Goal: Task Accomplishment & Management: Use online tool/utility

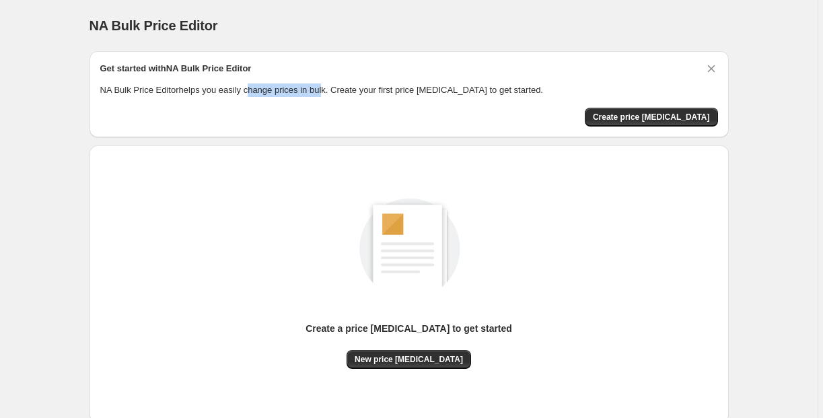
drag, startPoint x: 260, startPoint y: 91, endPoint x: 347, endPoint y: 87, distance: 86.2
click at [345, 87] on p "NA Bulk Price Editor helps you easily change prices in bulk. Create your first …" at bounding box center [409, 89] width 618 height 13
click at [384, 89] on p "NA Bulk Price Editor helps you easily change prices in bulk. Create your first …" at bounding box center [409, 89] width 618 height 13
click at [647, 112] on button "Create price [MEDICAL_DATA]" at bounding box center [651, 117] width 133 height 19
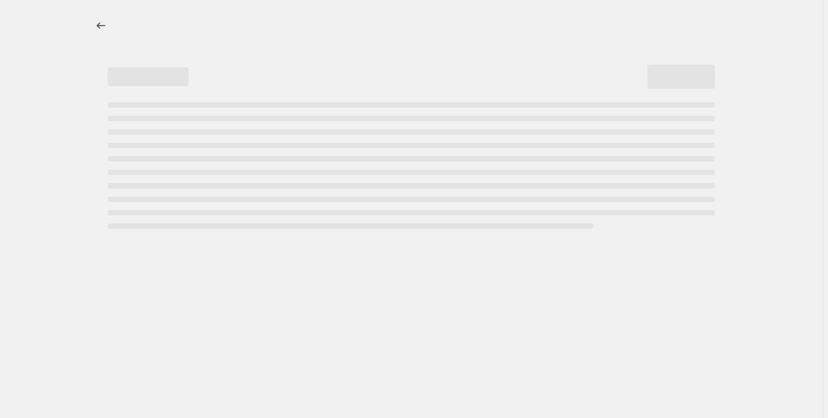
select select "percentage"
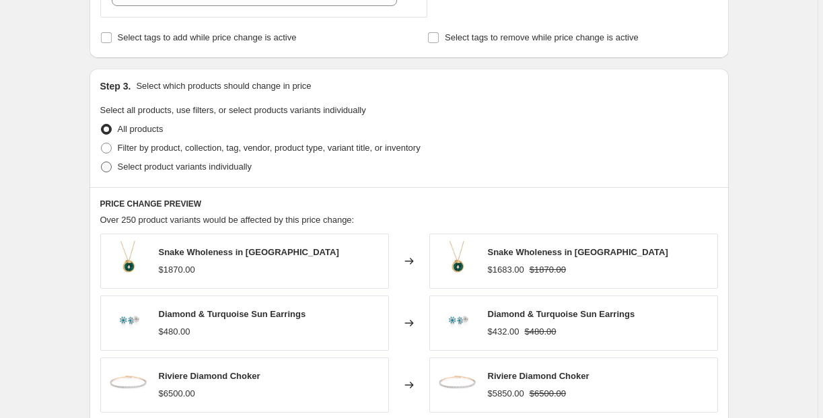
scroll to position [563, 0]
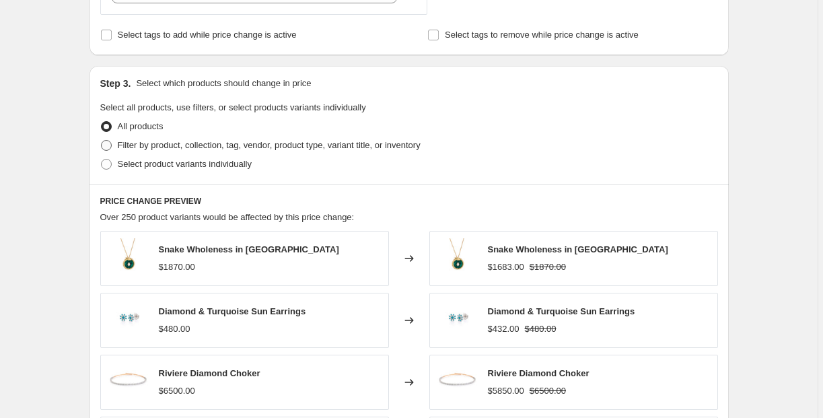
click at [138, 148] on span "Filter by product, collection, tag, vendor, product type, variant title, or inv…" at bounding box center [269, 145] width 303 height 10
click at [102, 141] on input "Filter by product, collection, tag, vendor, product type, variant title, or inv…" at bounding box center [101, 140] width 1 height 1
radio input "true"
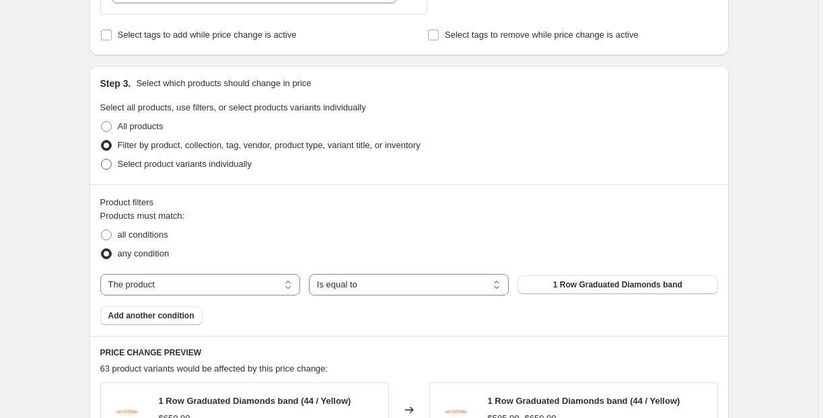
click at [112, 164] on span at bounding box center [106, 164] width 11 height 11
click at [102, 160] on input "Select product variants individually" at bounding box center [101, 159] width 1 height 1
radio input "true"
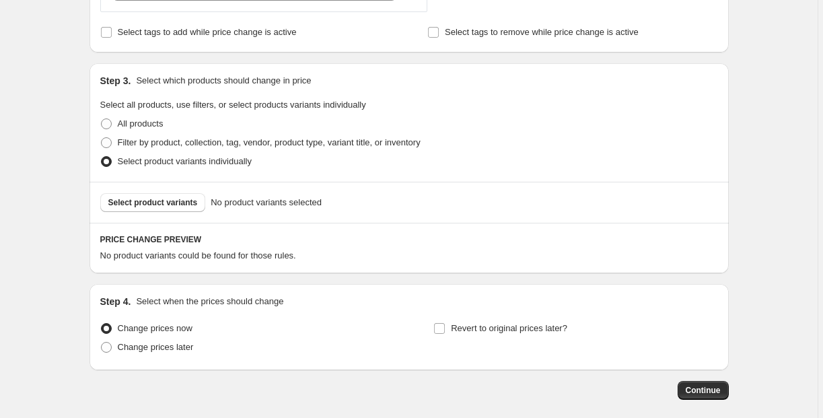
scroll to position [600, 0]
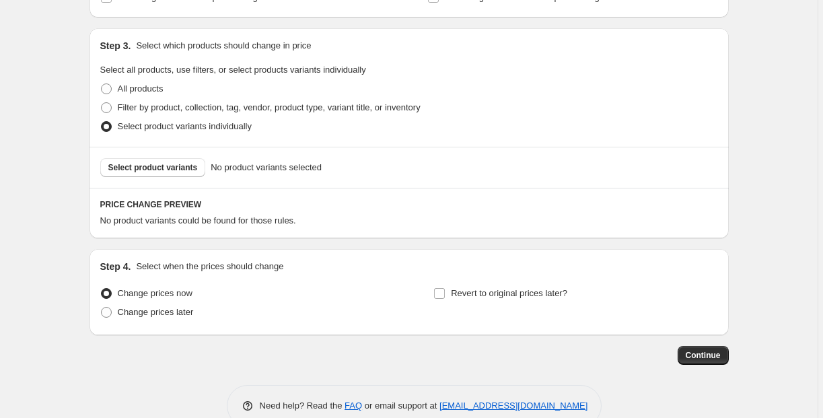
click at [114, 78] on fieldset "Select all products, use filters, or select products variants individually All …" at bounding box center [409, 99] width 618 height 73
click at [112, 90] on span at bounding box center [106, 88] width 11 height 11
click at [102, 84] on input "All products" at bounding box center [101, 83] width 1 height 1
radio input "true"
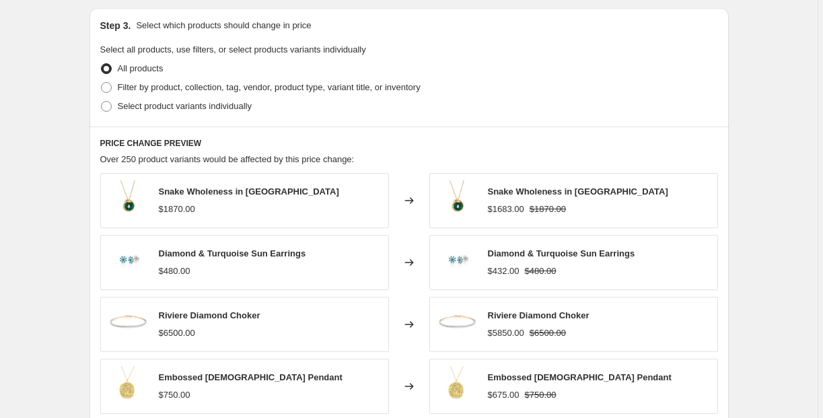
scroll to position [644, 0]
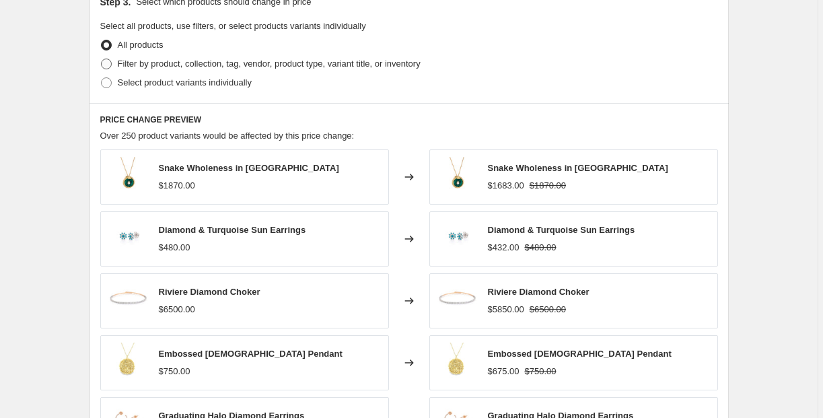
click at [122, 62] on span "Filter by product, collection, tag, vendor, product type, variant title, or inv…" at bounding box center [269, 64] width 303 height 10
click at [102, 59] on input "Filter by product, collection, tag, vendor, product type, variant title, or inv…" at bounding box center [101, 59] width 1 height 1
radio input "true"
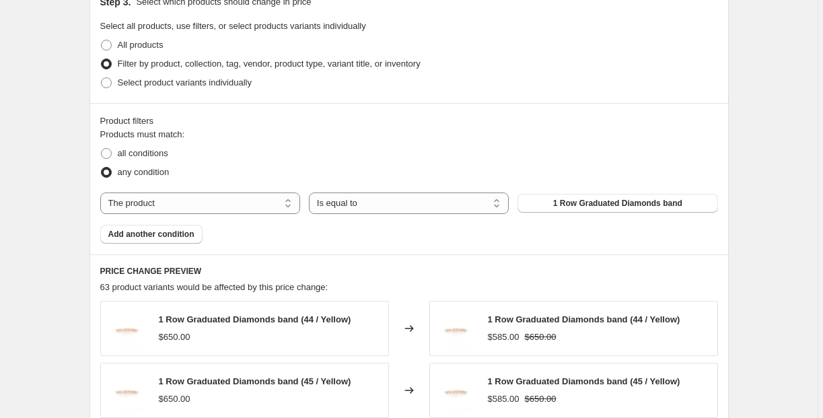
scroll to position [664, 0]
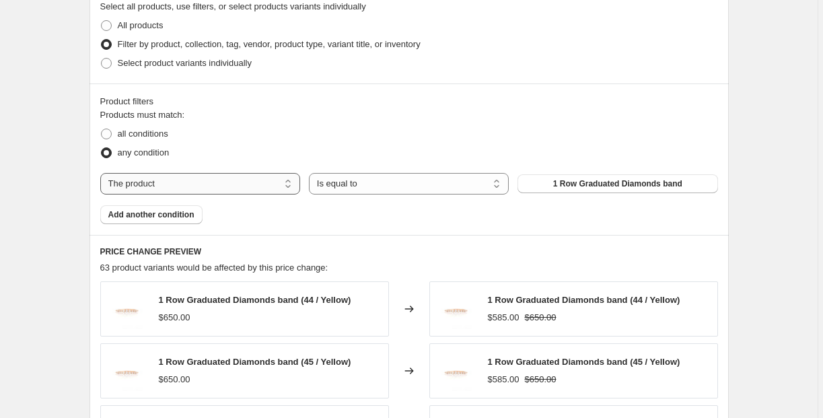
select select "collection"
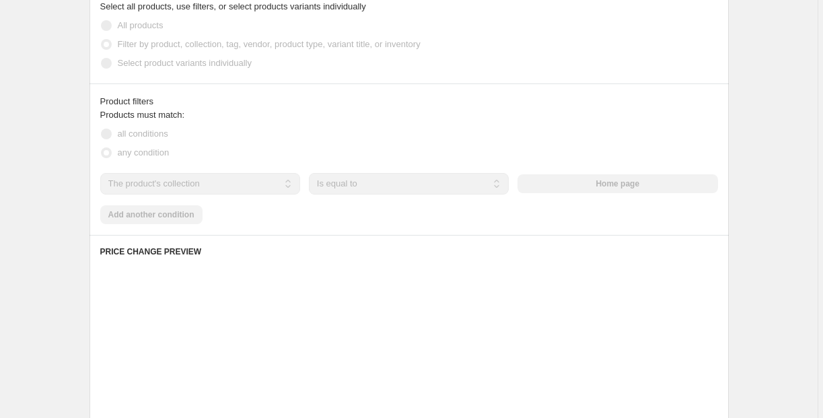
click at [233, 195] on div "Products must match: all conditions any condition The product The product's col…" at bounding box center [409, 166] width 618 height 116
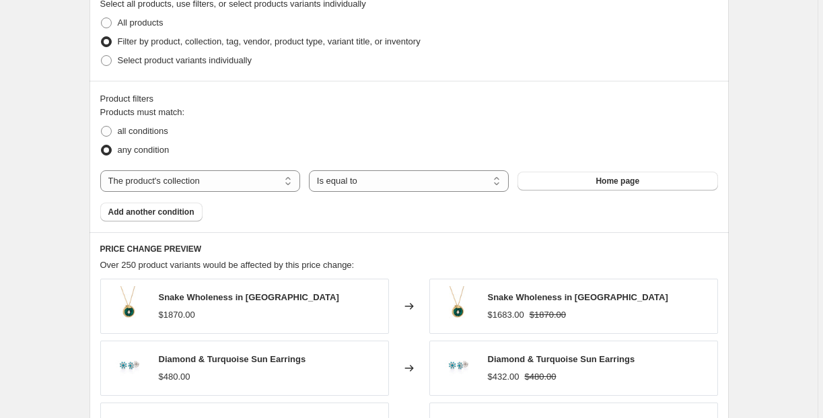
scroll to position [1077, 0]
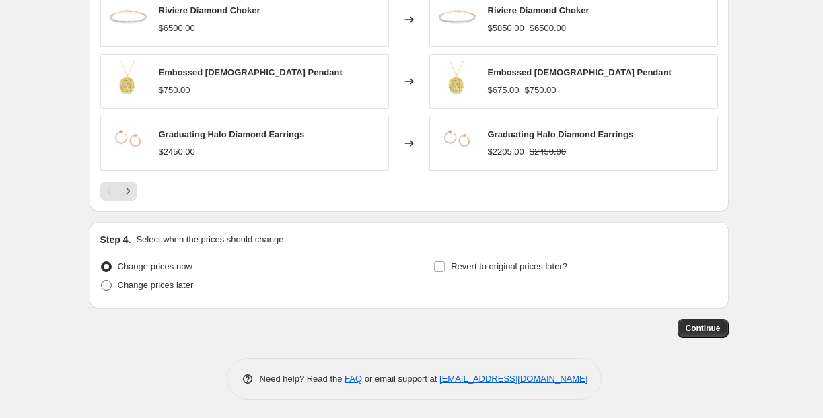
click at [133, 284] on span "Change prices later" at bounding box center [156, 285] width 76 height 10
click at [102, 281] on input "Change prices later" at bounding box center [101, 280] width 1 height 1
radio input "true"
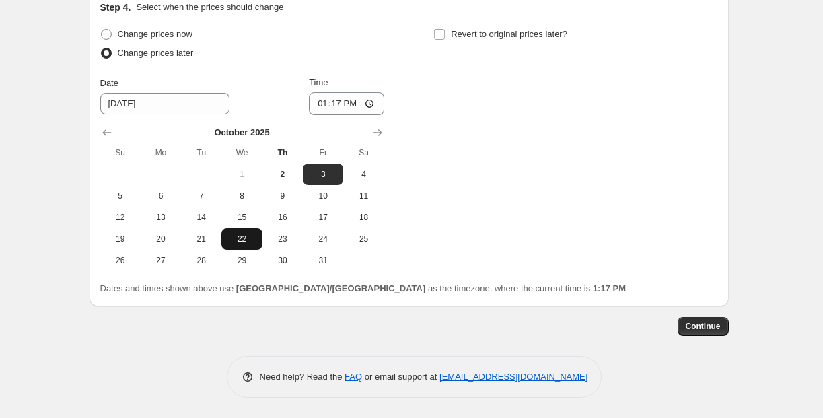
scroll to position [1308, 0]
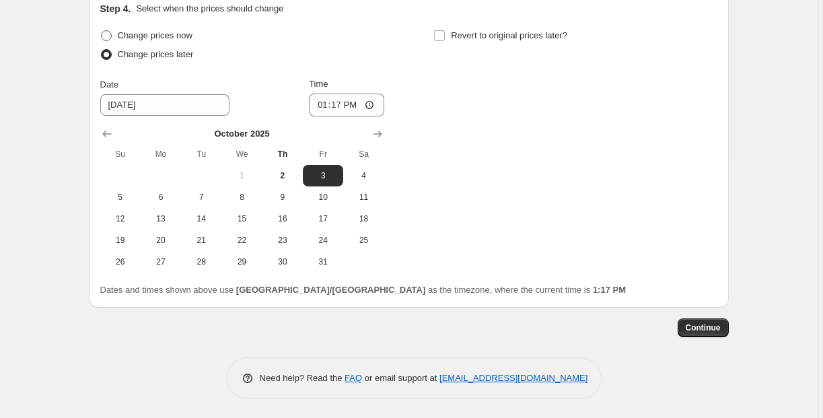
click at [119, 37] on label "Change prices now" at bounding box center [146, 35] width 92 height 19
click at [102, 31] on input "Change prices now" at bounding box center [101, 30] width 1 height 1
radio input "true"
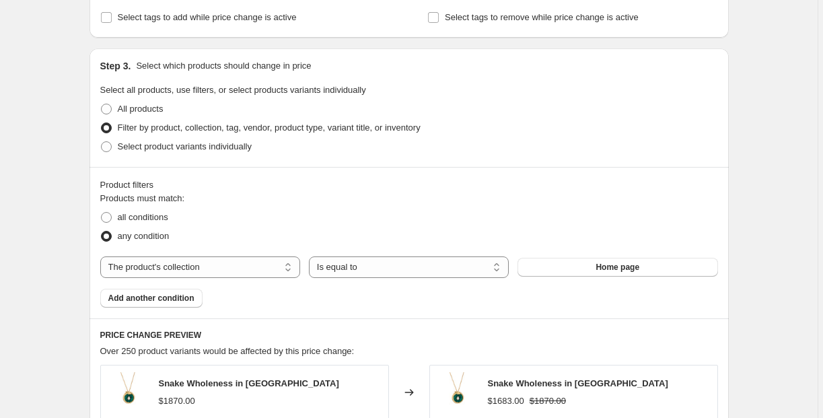
scroll to position [113, 0]
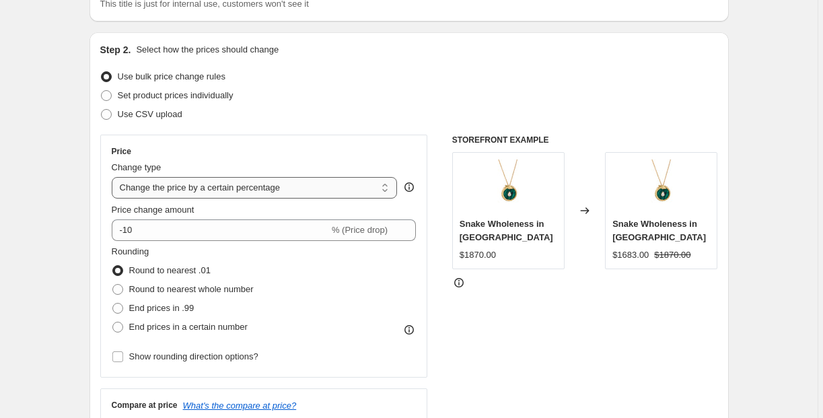
select select "to"
type input "80.00"
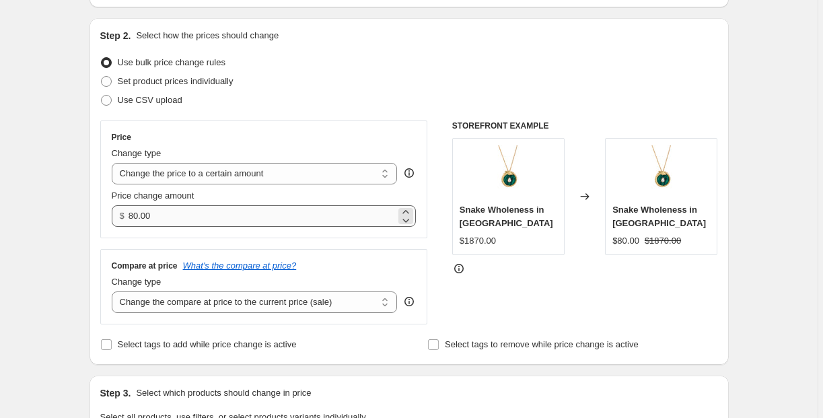
scroll to position [130, 0]
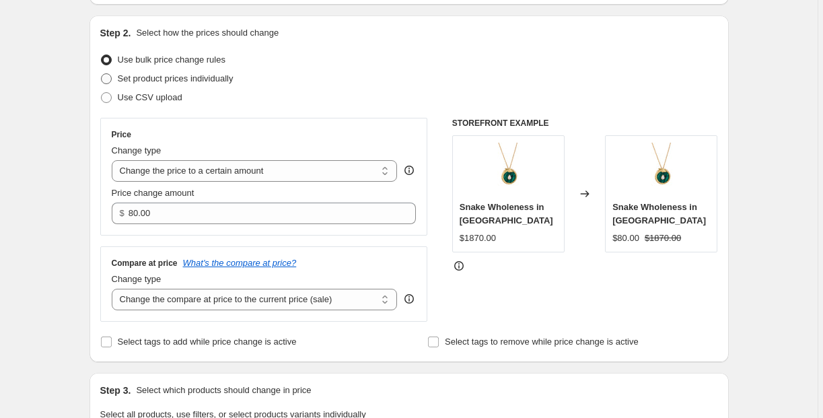
click at [127, 81] on span "Set product prices individually" at bounding box center [176, 78] width 116 height 10
click at [102, 74] on input "Set product prices individually" at bounding box center [101, 73] width 1 height 1
radio input "true"
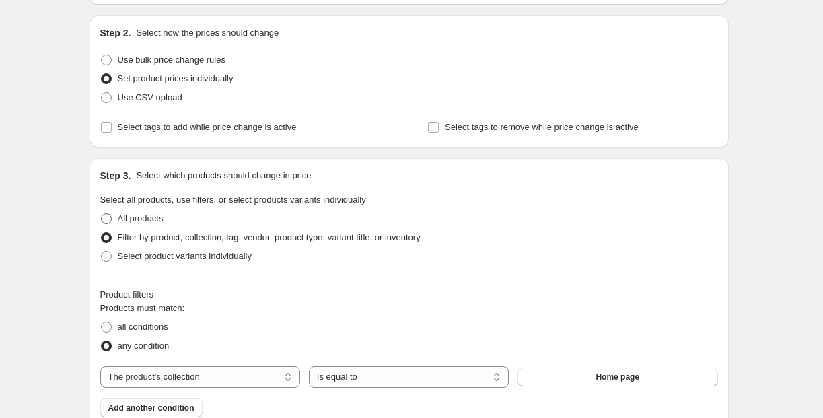
click at [109, 219] on span at bounding box center [106, 218] width 11 height 11
click at [102, 214] on input "All products" at bounding box center [101, 213] width 1 height 1
radio input "true"
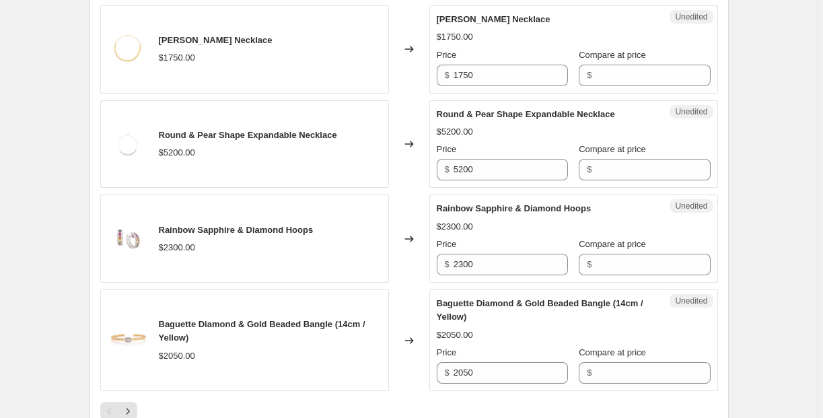
scroll to position [2186, 0]
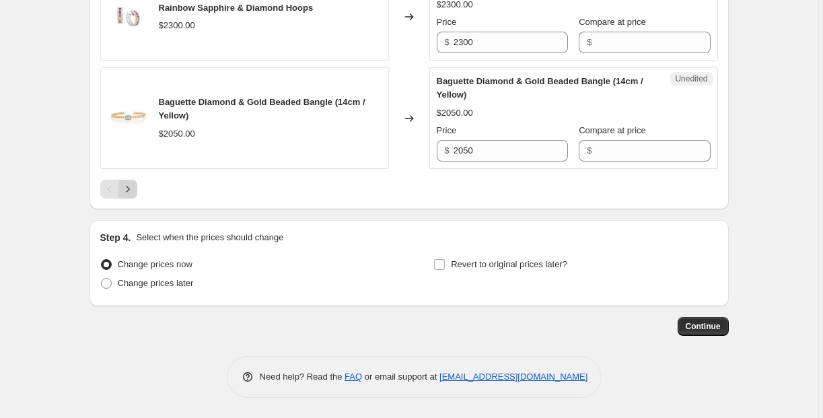
click at [129, 191] on icon "Next" at bounding box center [127, 189] width 3 height 6
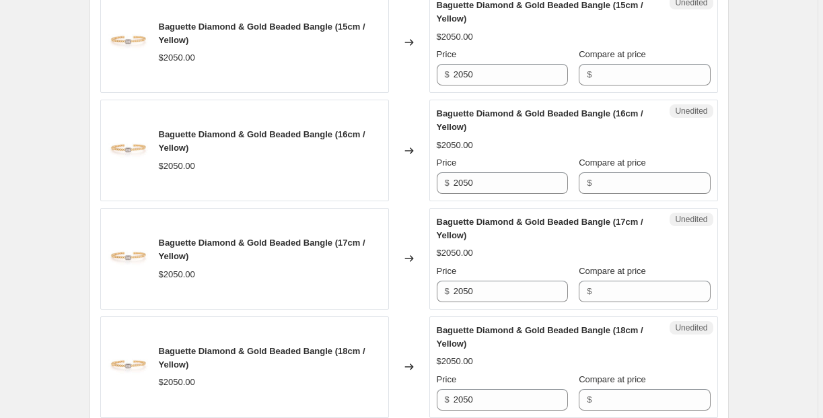
scroll to position [0, 0]
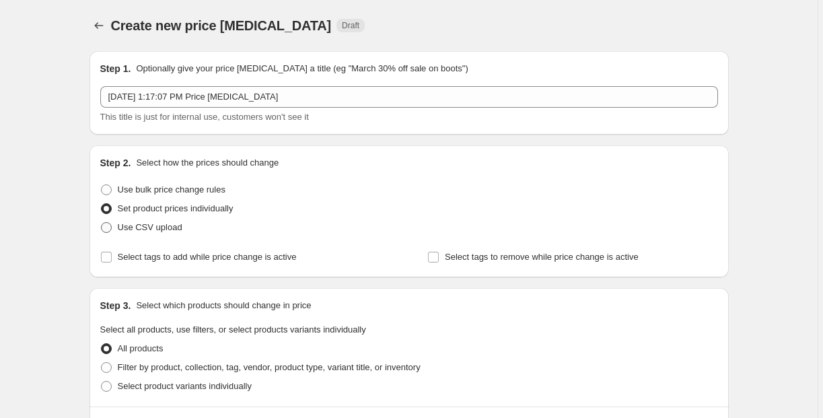
click at [162, 230] on span "Use CSV upload" at bounding box center [150, 227] width 65 height 10
click at [102, 223] on input "Use CSV upload" at bounding box center [101, 222] width 1 height 1
radio input "true"
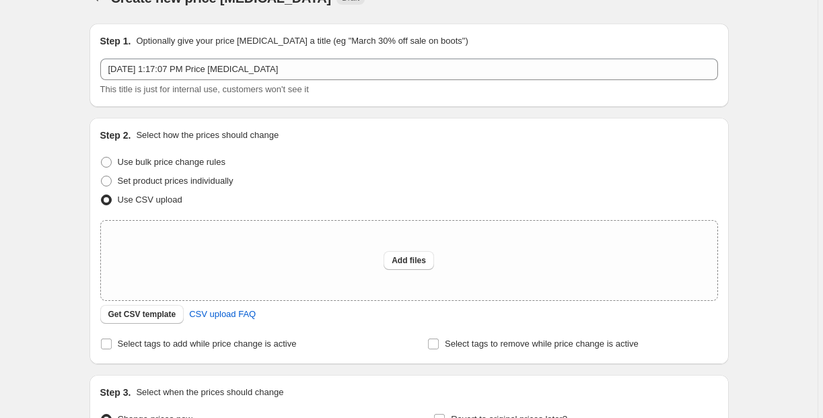
scroll to position [93, 0]
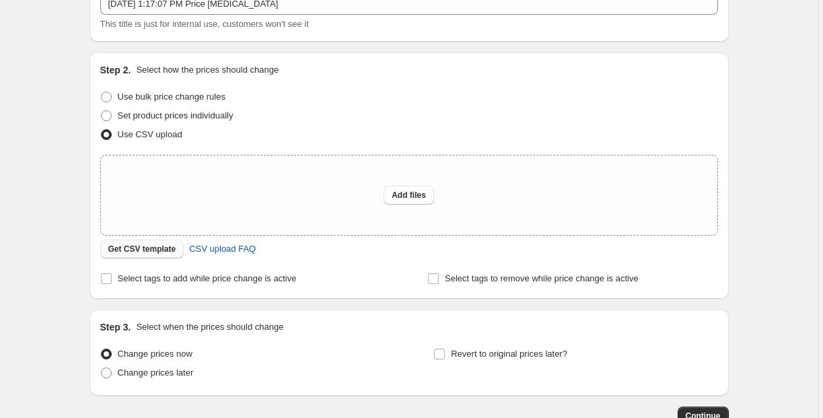
click at [153, 253] on span "Get CSV template" at bounding box center [142, 249] width 68 height 11
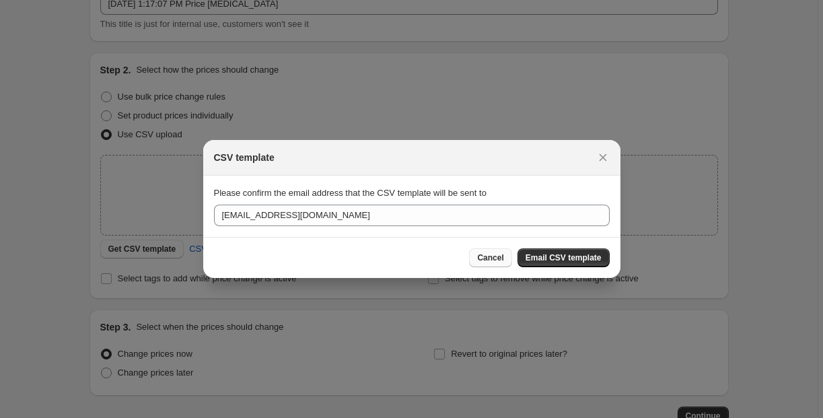
click at [478, 253] on span "Cancel" at bounding box center [490, 257] width 26 height 11
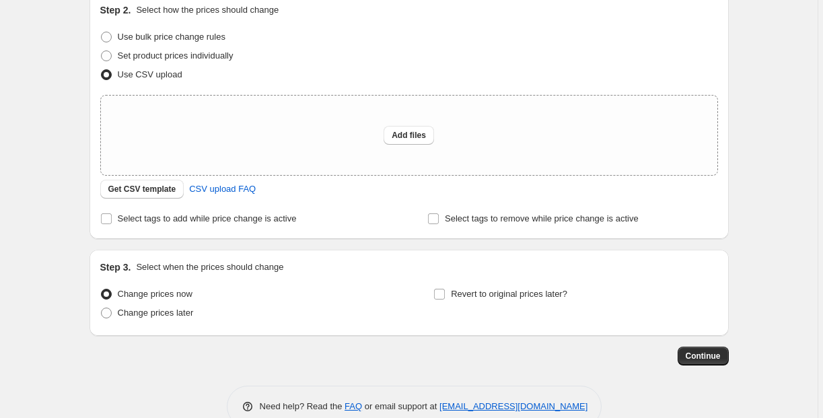
scroll to position [0, 0]
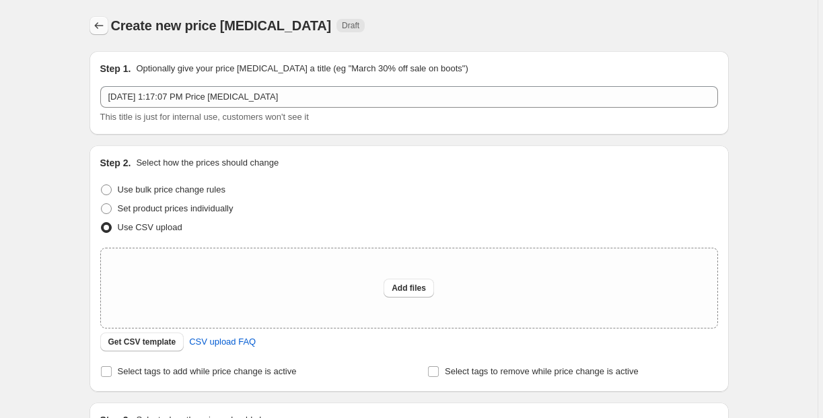
click at [97, 31] on icon "Price change jobs" at bounding box center [98, 25] width 13 height 13
